Goal: Book appointment/travel/reservation

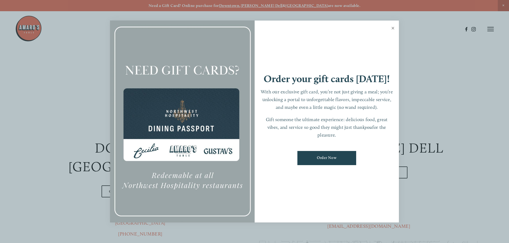
click at [390, 28] on link "Close" at bounding box center [392, 28] width 10 height 15
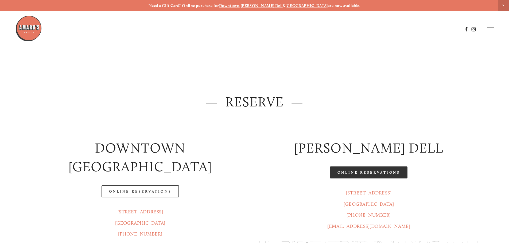
click at [366, 173] on link "Online Reservations" at bounding box center [368, 173] width 77 height 12
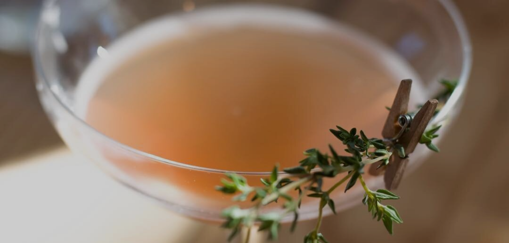
scroll to position [11, 0]
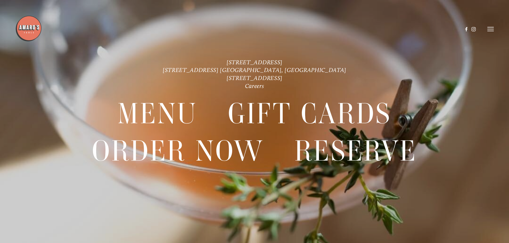
click at [494, 27] on div at bounding box center [254, 121] width 509 height 243
click at [492, 28] on icon at bounding box center [490, 29] width 6 height 5
click at [415, 30] on span "Visit" at bounding box center [418, 28] width 9 height 5
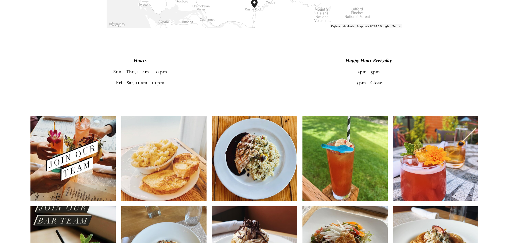
scroll to position [1094, 0]
